Goal: Find specific page/section: Find specific page/section

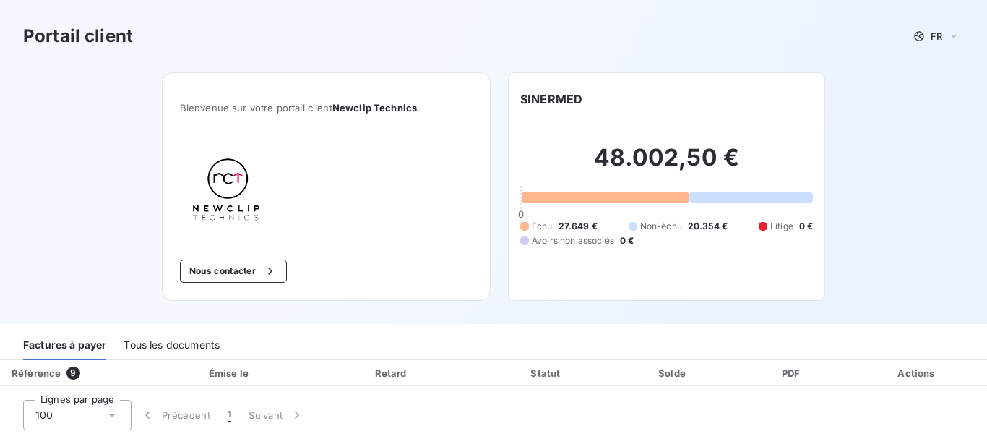
scroll to position [145, 0]
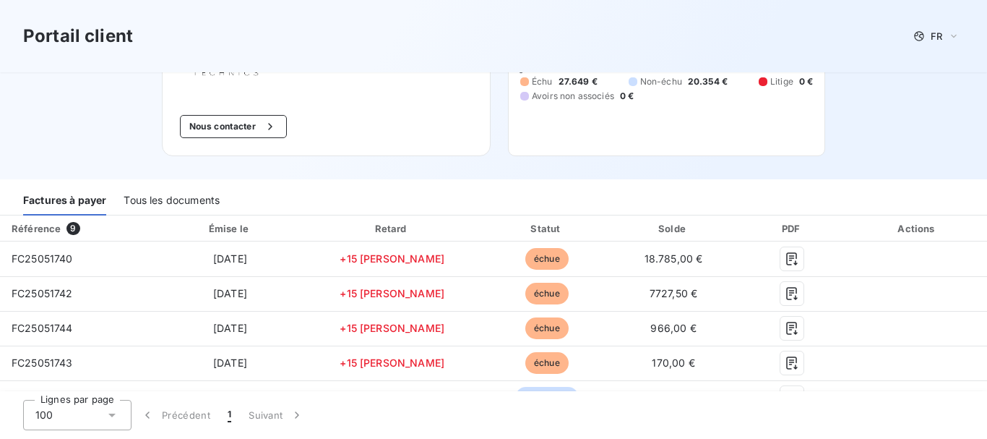
click at [155, 200] on div "Tous les documents" at bounding box center [172, 200] width 96 height 30
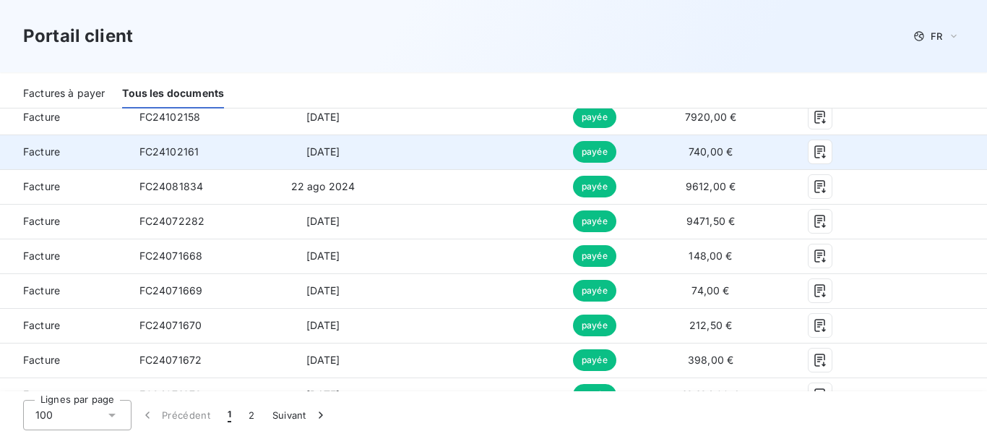
scroll to position [1012, 0]
